Goal: Find specific page/section: Find specific page/section

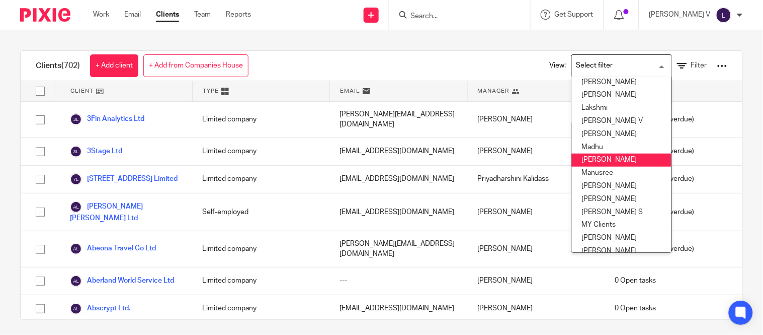
scroll to position [144, 0]
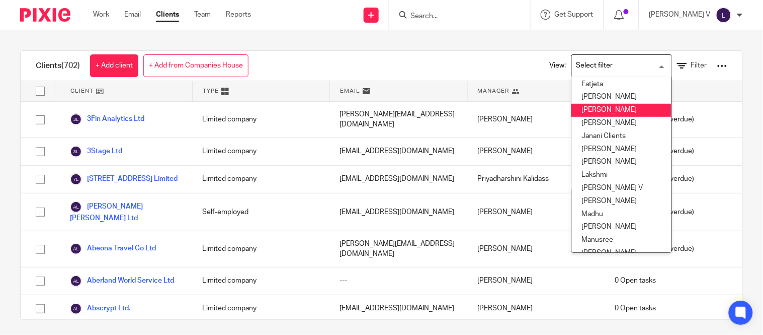
click at [588, 104] on li "[PERSON_NAME]" at bounding box center [622, 110] width 100 height 13
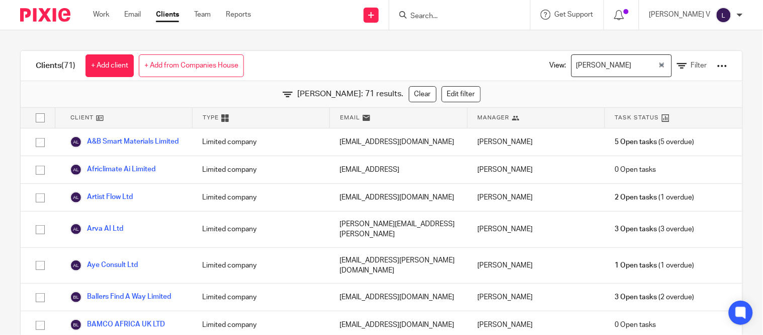
click at [635, 67] on input "Search for option" at bounding box center [646, 66] width 22 height 18
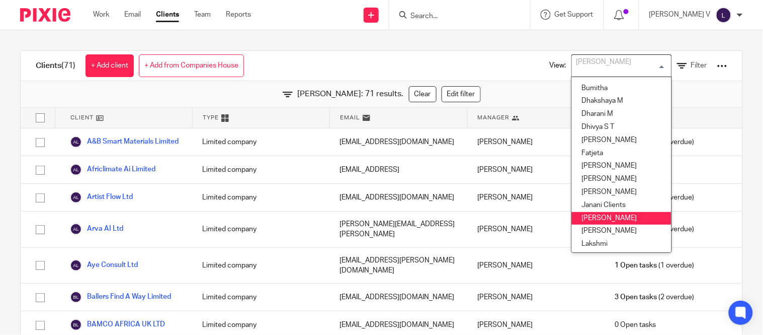
scroll to position [94, 0]
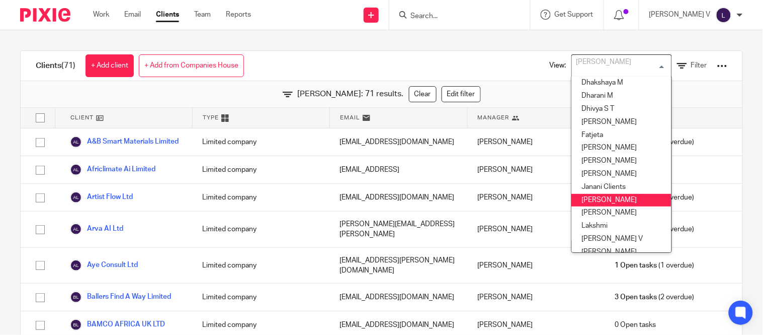
click at [597, 204] on li "Kavya T" at bounding box center [622, 200] width 100 height 13
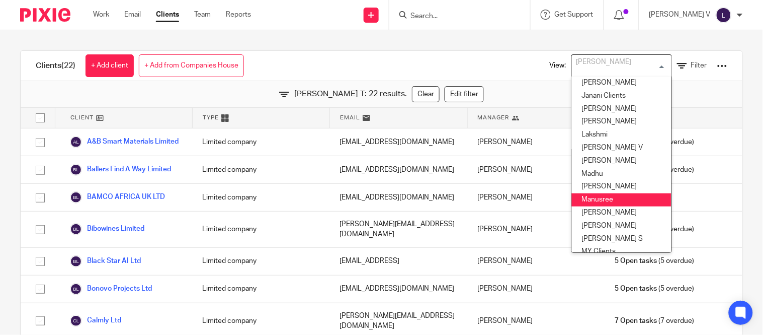
scroll to position [185, 0]
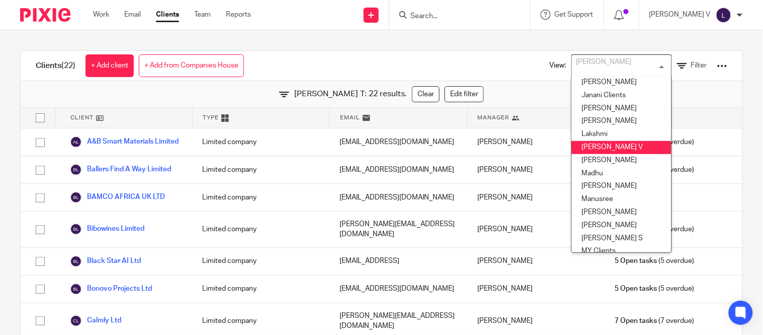
click at [596, 143] on li "[PERSON_NAME] V" at bounding box center [622, 147] width 100 height 13
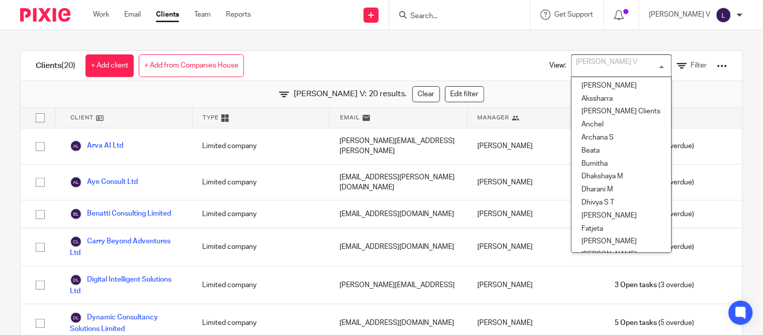
scroll to position [86, 0]
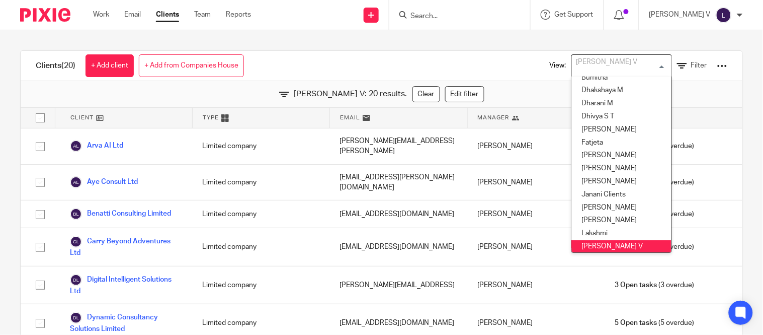
click at [580, 59] on div "[PERSON_NAME] V" at bounding box center [619, 65] width 95 height 20
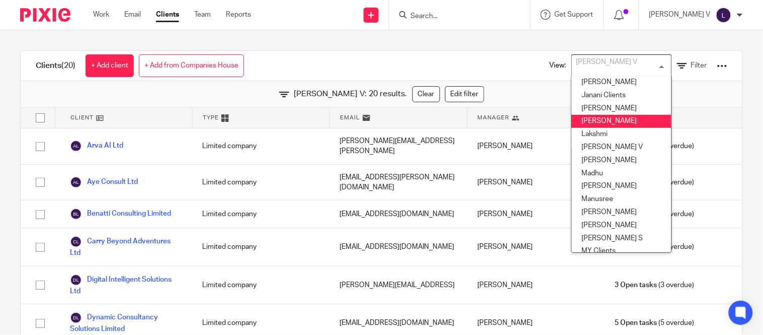
scroll to position [186, 0]
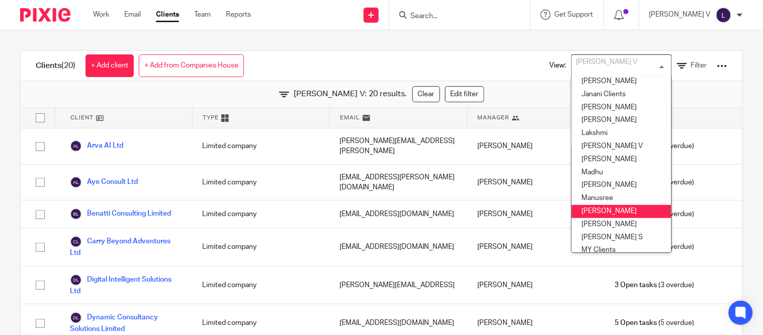
click at [581, 214] on li "Mithun" at bounding box center [622, 211] width 100 height 13
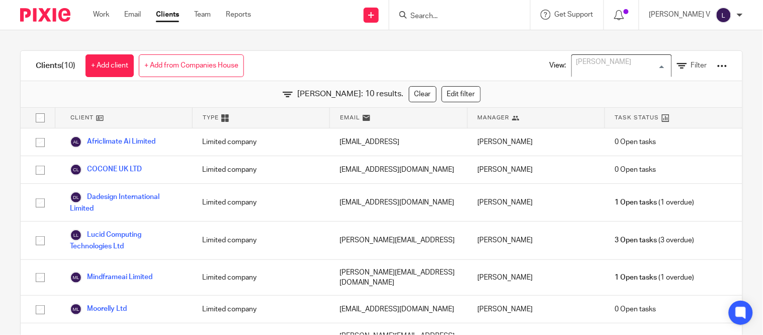
scroll to position [151, 0]
click at [443, 15] on input "Search" at bounding box center [455, 16] width 91 height 9
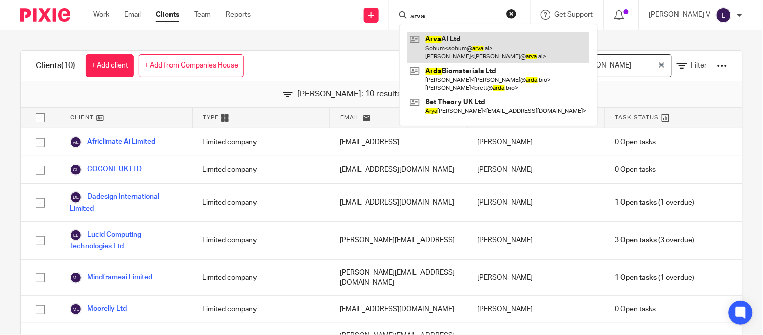
type input "arva"
click at [466, 39] on link at bounding box center [499, 47] width 182 height 31
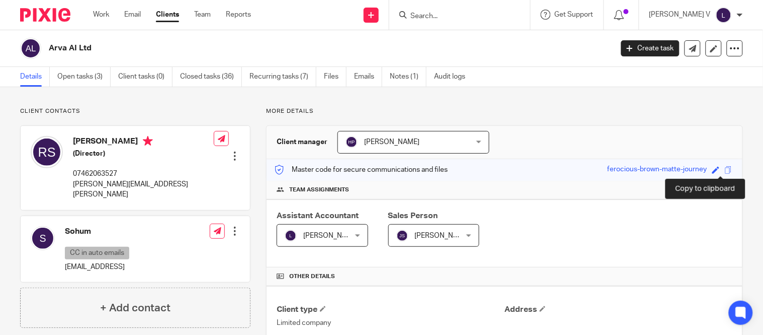
click at [725, 170] on span at bounding box center [729, 170] width 8 height 8
click at [458, 21] on form at bounding box center [463, 15] width 107 height 13
click at [455, 15] on input "Search" at bounding box center [455, 16] width 91 height 9
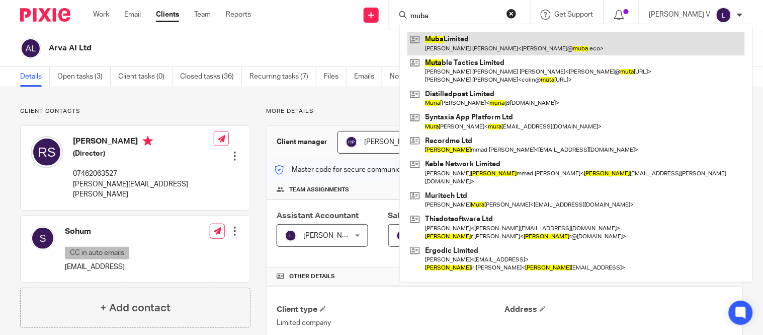
type input "muba"
click at [468, 46] on link at bounding box center [577, 43] width 338 height 23
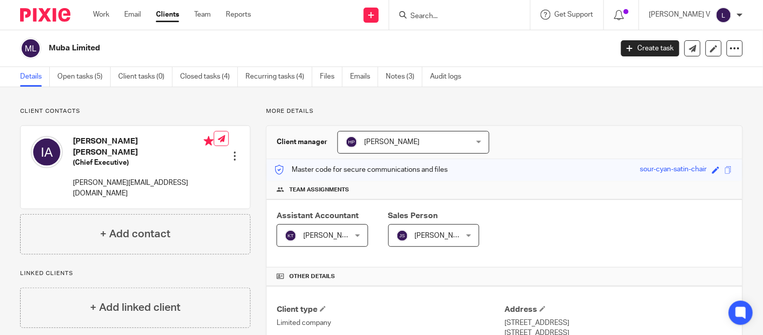
scroll to position [304, 0]
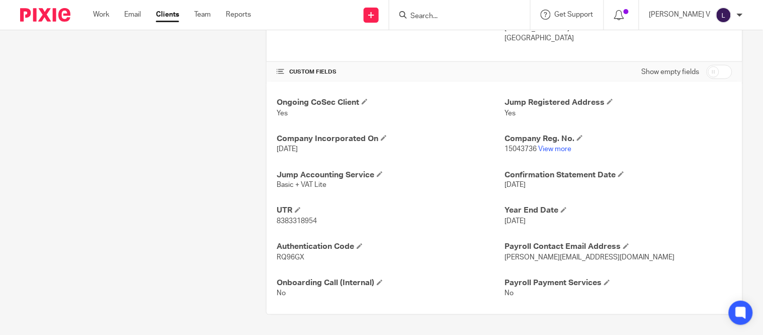
click at [459, 19] on input "Search" at bounding box center [455, 16] width 91 height 9
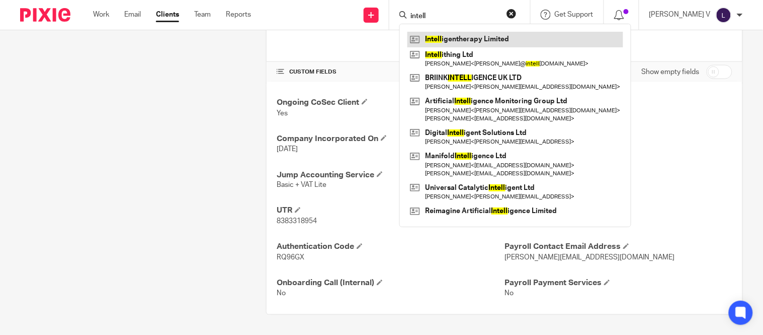
type input "intell"
click at [492, 37] on link at bounding box center [516, 39] width 216 height 15
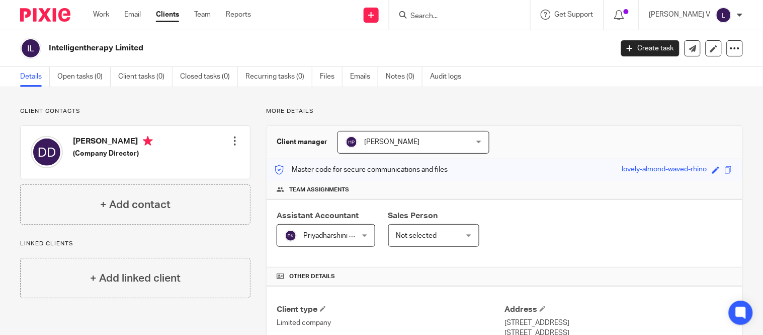
scroll to position [304, 0]
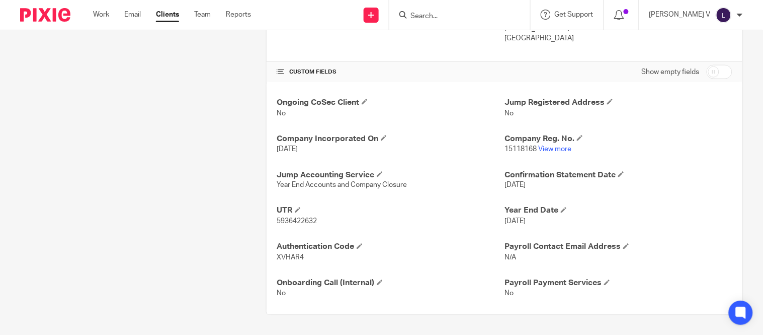
click at [450, 13] on input "Search" at bounding box center [455, 16] width 91 height 9
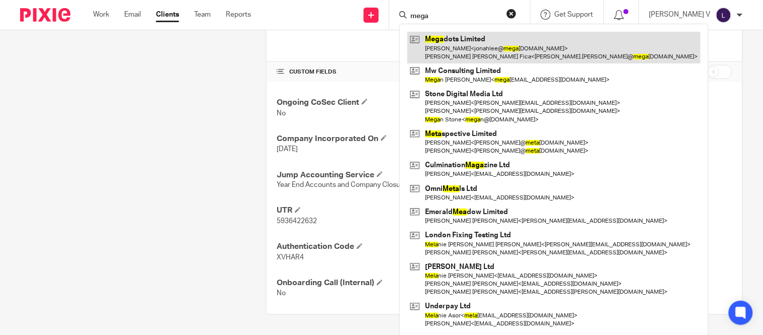
type input "mega"
click at [487, 34] on link at bounding box center [554, 47] width 293 height 31
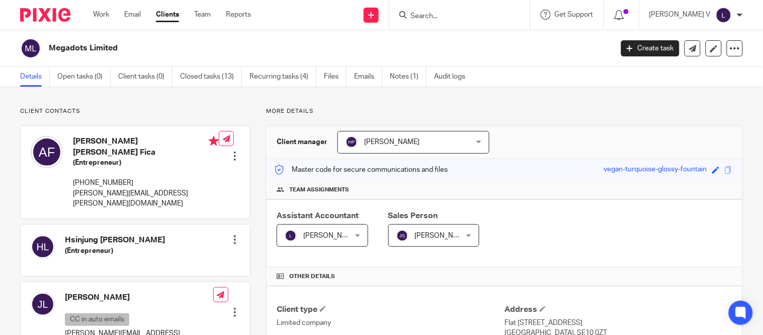
scroll to position [341, 0]
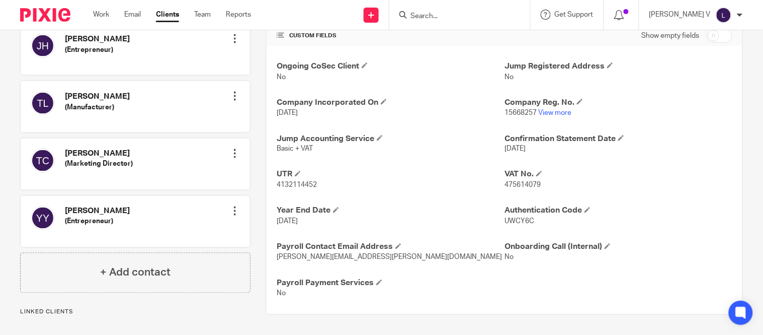
click at [549, 111] on link "View more" at bounding box center [554, 112] width 33 height 7
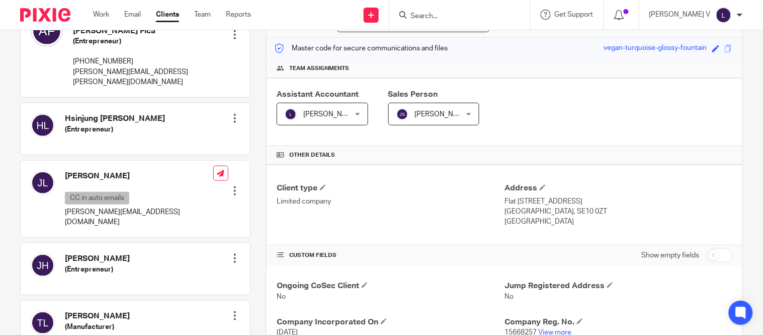
scroll to position [0, 0]
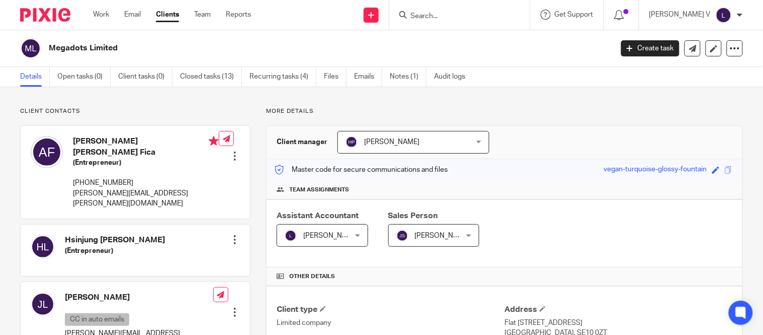
click at [440, 11] on form at bounding box center [463, 15] width 107 height 13
click at [438, 16] on input "Search" at bounding box center [455, 16] width 91 height 9
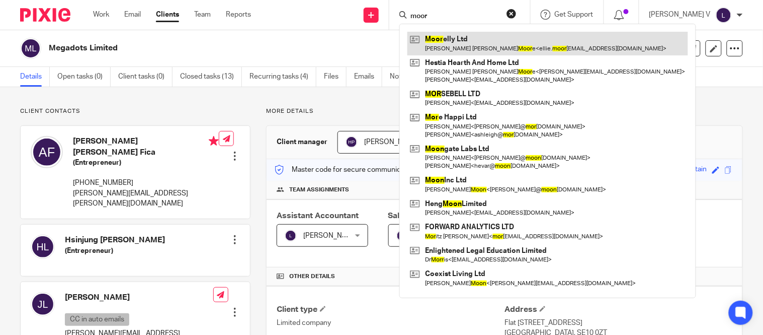
type input "moor"
click at [522, 39] on link at bounding box center [548, 43] width 281 height 23
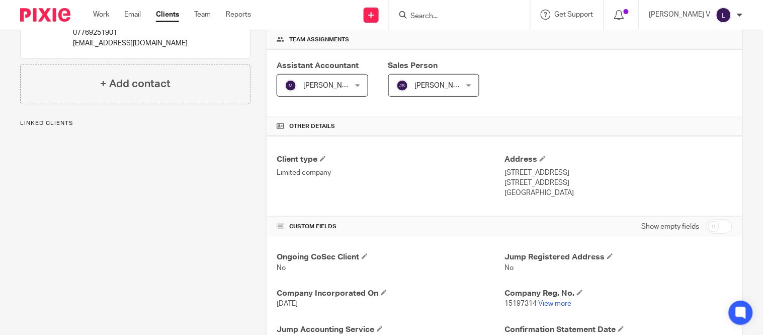
scroll to position [151, 0]
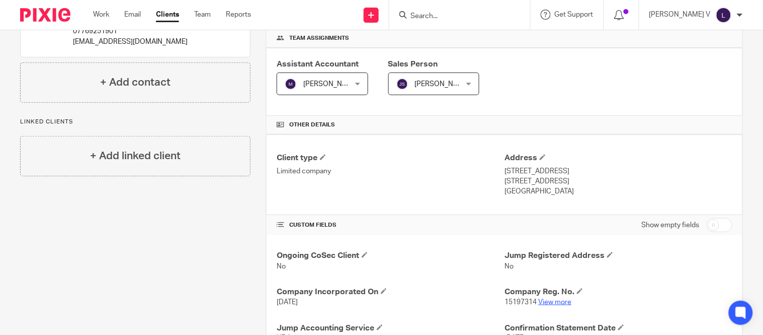
click at [544, 307] on p "15197314 View more" at bounding box center [619, 302] width 228 height 10
click at [544, 300] on link "View more" at bounding box center [554, 301] width 33 height 7
click at [446, 15] on input "Search" at bounding box center [455, 16] width 91 height 9
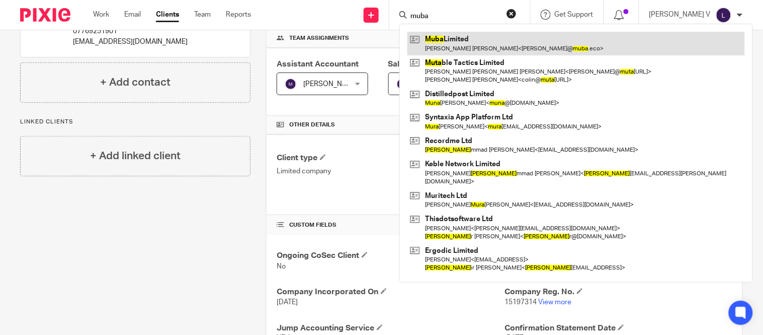
type input "muba"
click at [478, 49] on link at bounding box center [577, 43] width 338 height 23
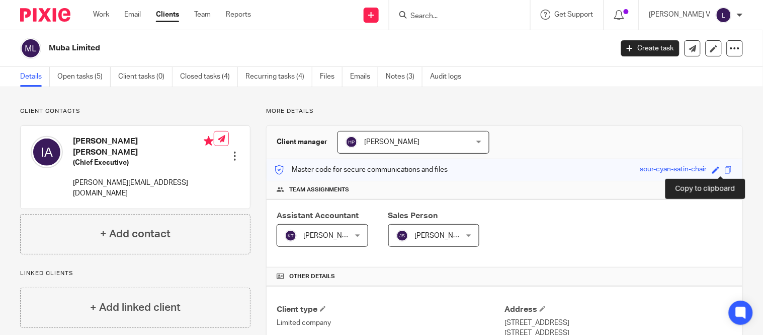
click at [725, 170] on span at bounding box center [729, 170] width 8 height 8
click at [459, 14] on input "Search" at bounding box center [455, 16] width 91 height 9
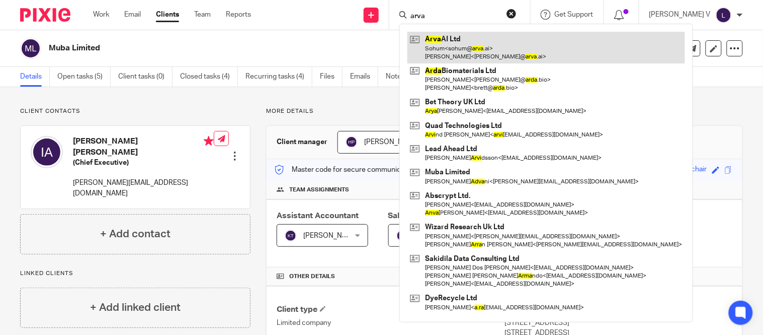
type input "arva"
click at [470, 47] on link at bounding box center [547, 47] width 278 height 31
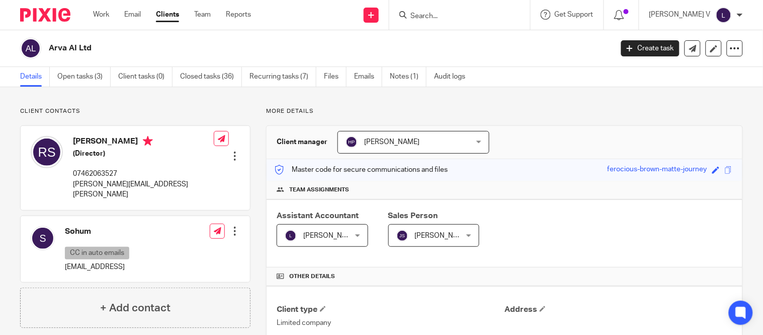
click at [714, 172] on div "Save ferocious-brown-matte-journey" at bounding box center [671, 170] width 127 height 12
click at [725, 172] on span at bounding box center [729, 170] width 8 height 8
